Goal: Book appointment/travel/reservation

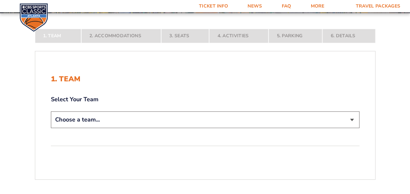
scroll to position [130, 0]
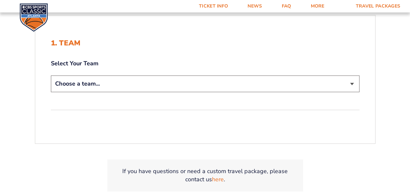
click at [136, 88] on select "Choose a team... [US_STATE] Wildcats [US_STATE] State Buckeyes [US_STATE] Tar H…" at bounding box center [205, 83] width 308 height 17
select select "12756"
click at [51, 75] on select "Choose a team... [US_STATE] Wildcats [US_STATE] State Buckeyes [US_STATE] Tar H…" at bounding box center [205, 83] width 308 height 17
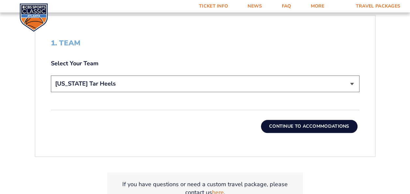
click at [319, 126] on button "Continue To Accommodations" at bounding box center [309, 126] width 96 height 13
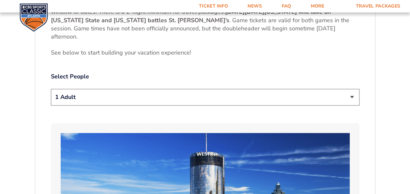
scroll to position [319, 0]
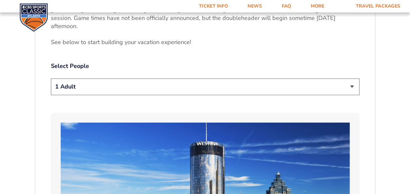
click at [351, 85] on select "1 Adult 2 Adults 3 Adults 4 Adults 2 Adults + 1 Child 2 Adults + 2 Children 2 A…" at bounding box center [205, 86] width 308 height 17
select select "4 Adults"
click at [51, 78] on select "1 Adult 2 Adults 3 Adults 4 Adults 2 Adults + 1 Child 2 Adults + 2 Children 2 A…" at bounding box center [205, 86] width 308 height 17
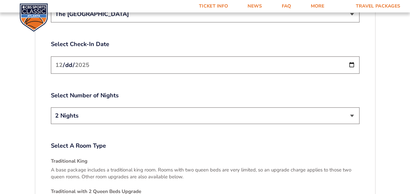
scroll to position [808, 0]
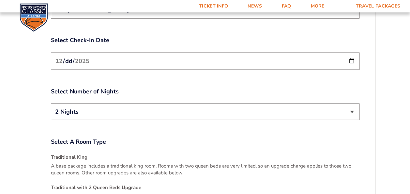
click at [351, 52] on input "[DATE]" at bounding box center [205, 60] width 308 height 17
type input "[DATE]"
click at [111, 106] on select "2 Nights 3 Nights" at bounding box center [205, 111] width 308 height 17
click at [51, 103] on select "2 Nights 3 Nights" at bounding box center [205, 111] width 308 height 17
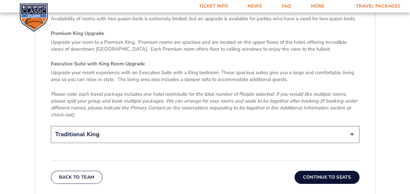
scroll to position [971, 0]
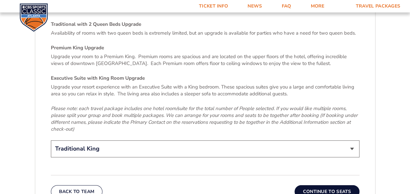
click at [350, 140] on select "Traditional King Traditional with 2 Queen Beds Upgrade (+$45 per night) Premium…" at bounding box center [205, 148] width 308 height 17
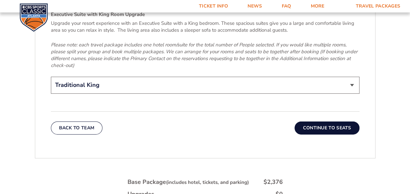
scroll to position [1036, 0]
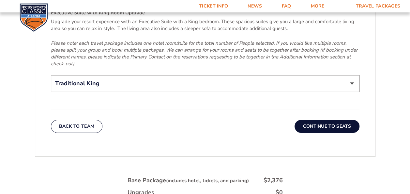
click at [351, 75] on select "Traditional King Traditional with 2 Queen Beds Upgrade (+$45 per night) Premium…" at bounding box center [205, 83] width 308 height 17
select select "Traditional with 2 Queen Beds Upgrade"
click at [51, 75] on select "Traditional King Traditional with 2 Queen Beds Upgrade (+$45 per night) Premium…" at bounding box center [205, 83] width 308 height 17
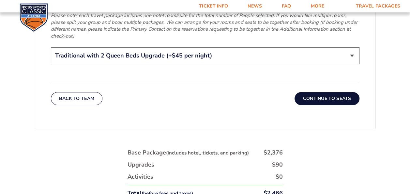
scroll to position [1101, 0]
